Goal: Use online tool/utility: Utilize a website feature to perform a specific function

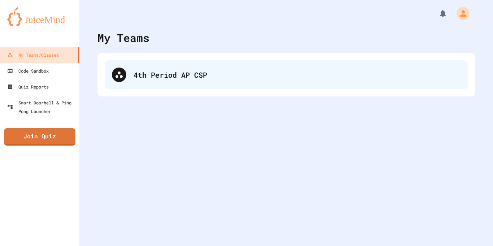
click at [135, 75] on div "4th Period AP CSP" at bounding box center [297, 74] width 327 height 11
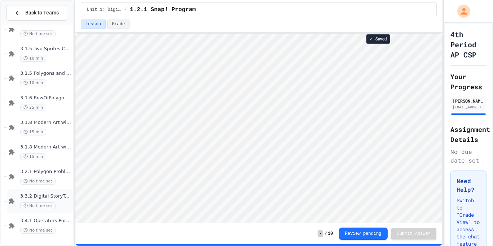
scroll to position [1, 0]
click at [57, 226] on div "3.4.1 Operators Porgram No time set" at bounding box center [45, 226] width 51 height 16
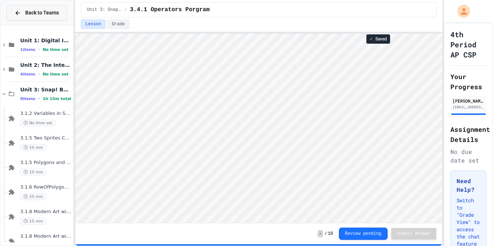
click at [25, 10] on span "Back to Teams" at bounding box center [42, 13] width 34 height 8
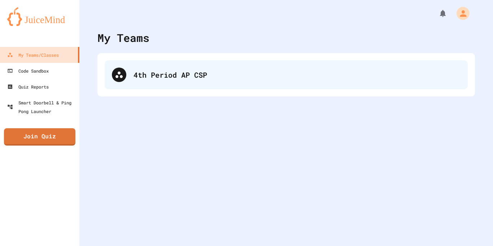
click at [145, 77] on div "4th Period AP CSP" at bounding box center [297, 74] width 327 height 11
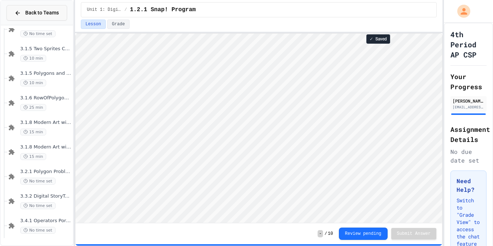
click at [33, 10] on span "Back to Teams" at bounding box center [42, 13] width 34 height 8
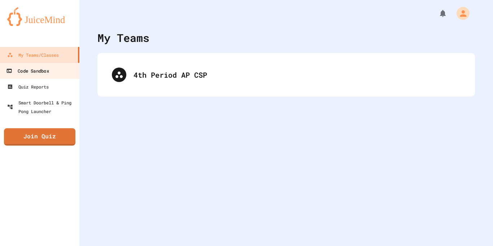
click at [33, 71] on div "Code Sandbox" at bounding box center [27, 70] width 43 height 9
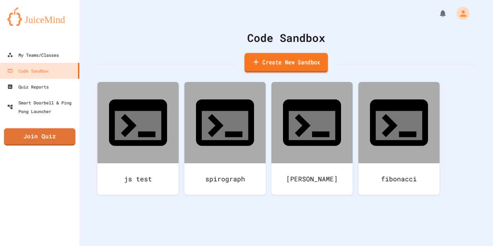
click at [274, 59] on link "Create New Sandbox" at bounding box center [285, 63] width 83 height 20
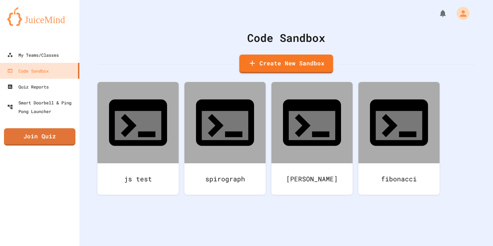
type input "*"
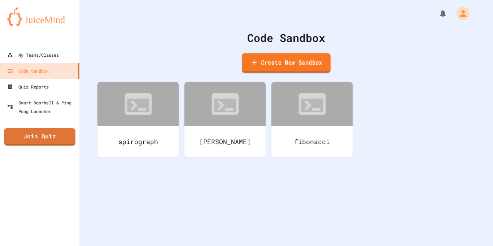
click at [273, 64] on link "Create New Sandbox" at bounding box center [286, 63] width 89 height 20
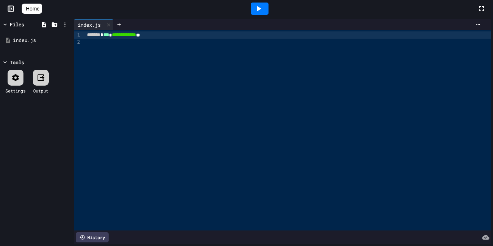
click at [36, 10] on span "Home" at bounding box center [32, 8] width 13 height 7
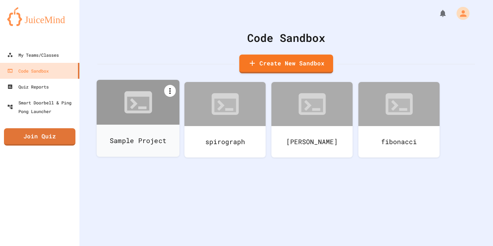
click at [167, 90] on icon at bounding box center [170, 91] width 9 height 9
click at [179, 158] on li "Rename" at bounding box center [142, 169] width 74 height 23
type input "*"
type input "*******"
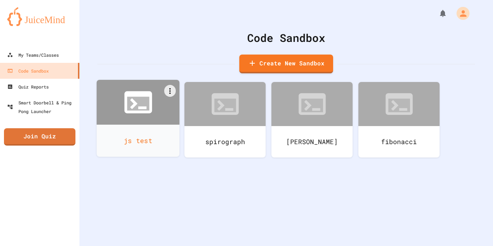
click at [134, 101] on icon at bounding box center [134, 103] width 8 height 11
